Goal: Task Accomplishment & Management: Use online tool/utility

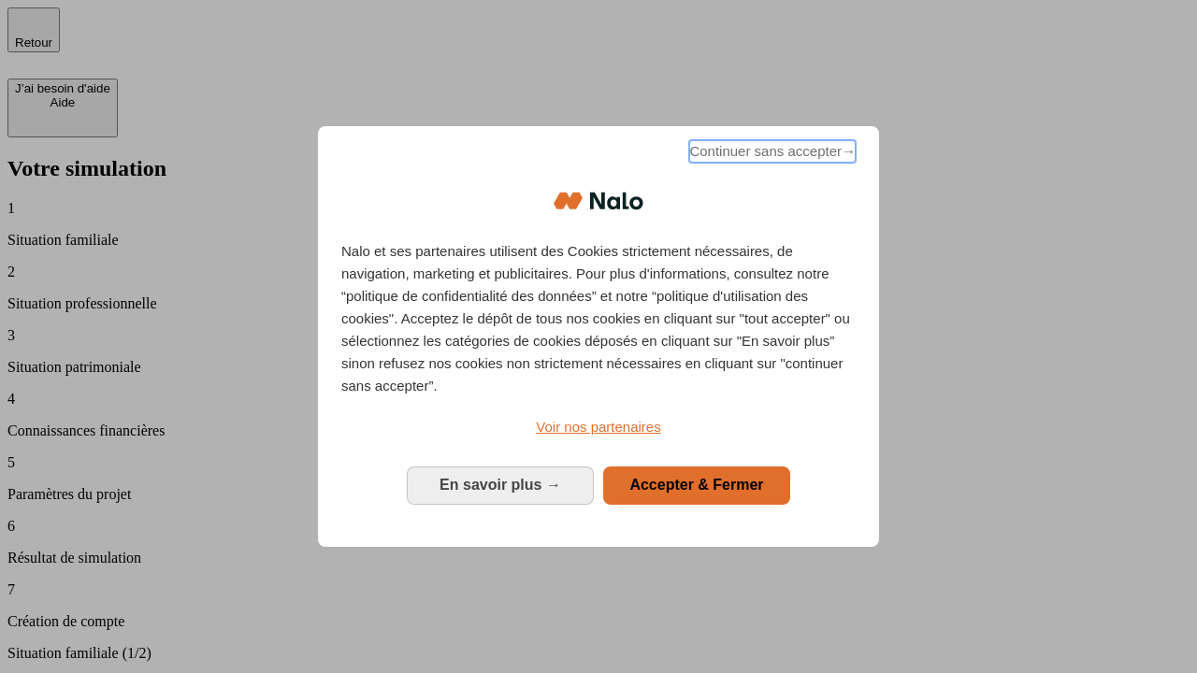
click at [771, 154] on span "Continuer sans accepter →" at bounding box center [772, 151] width 166 height 22
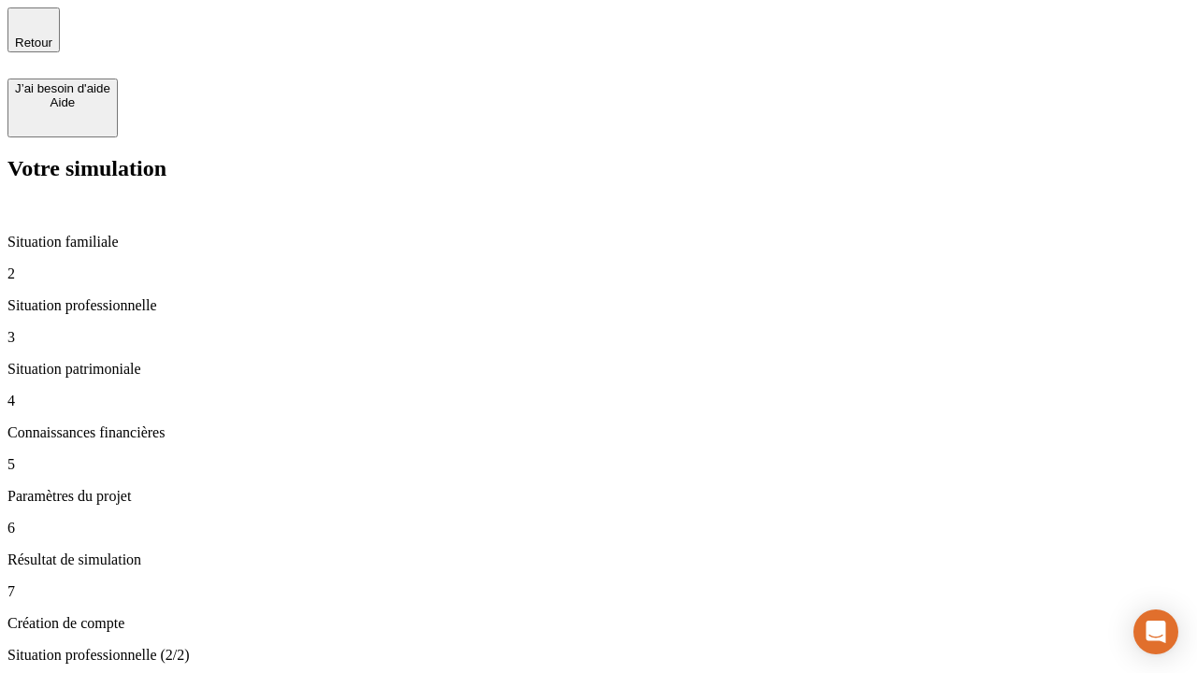
type input "30 000"
type input "1 000"
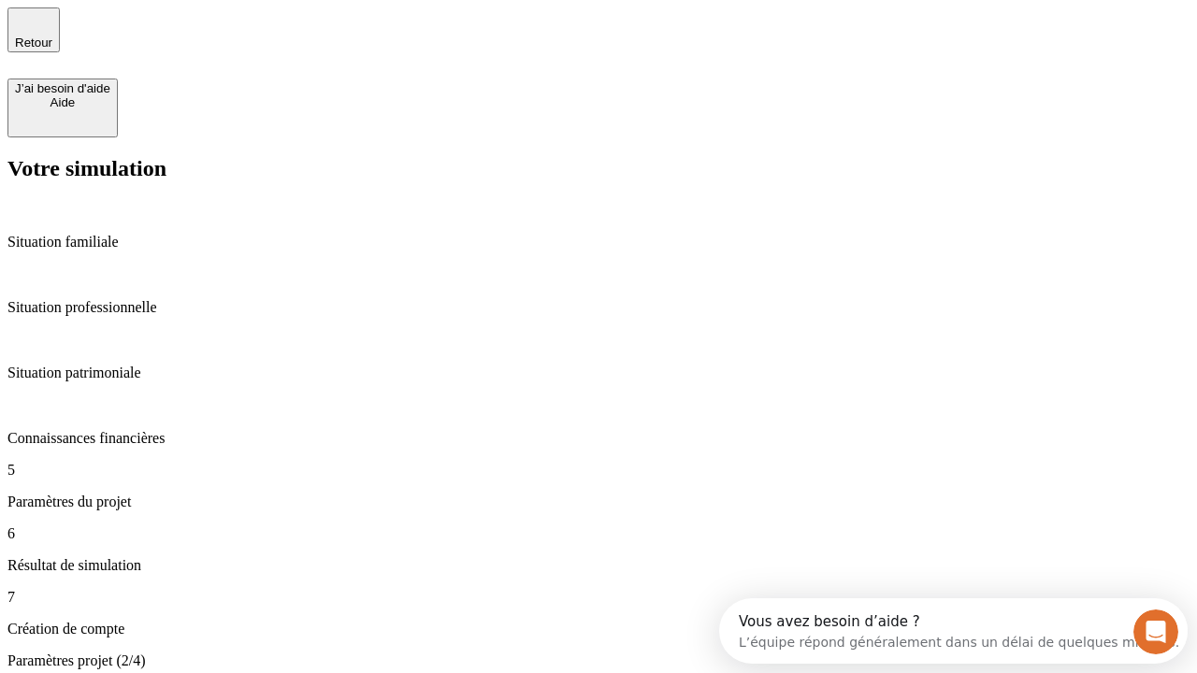
type input "65"
type input "5 000"
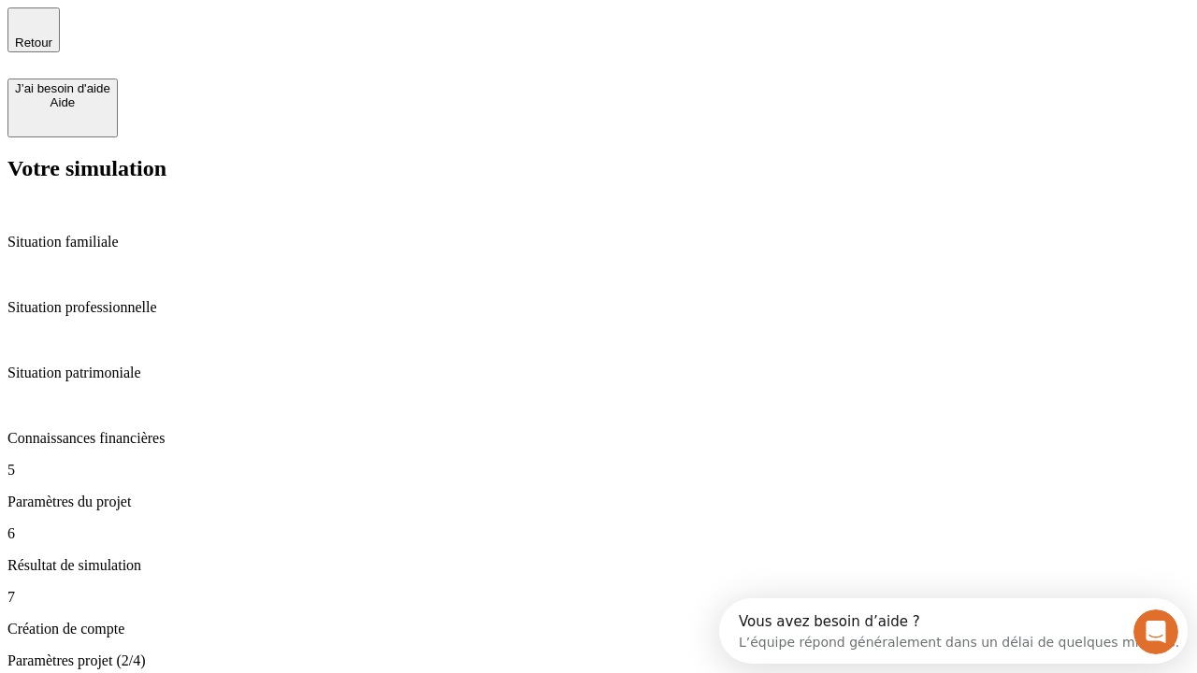
type input "640"
